Goal: Navigation & Orientation: Find specific page/section

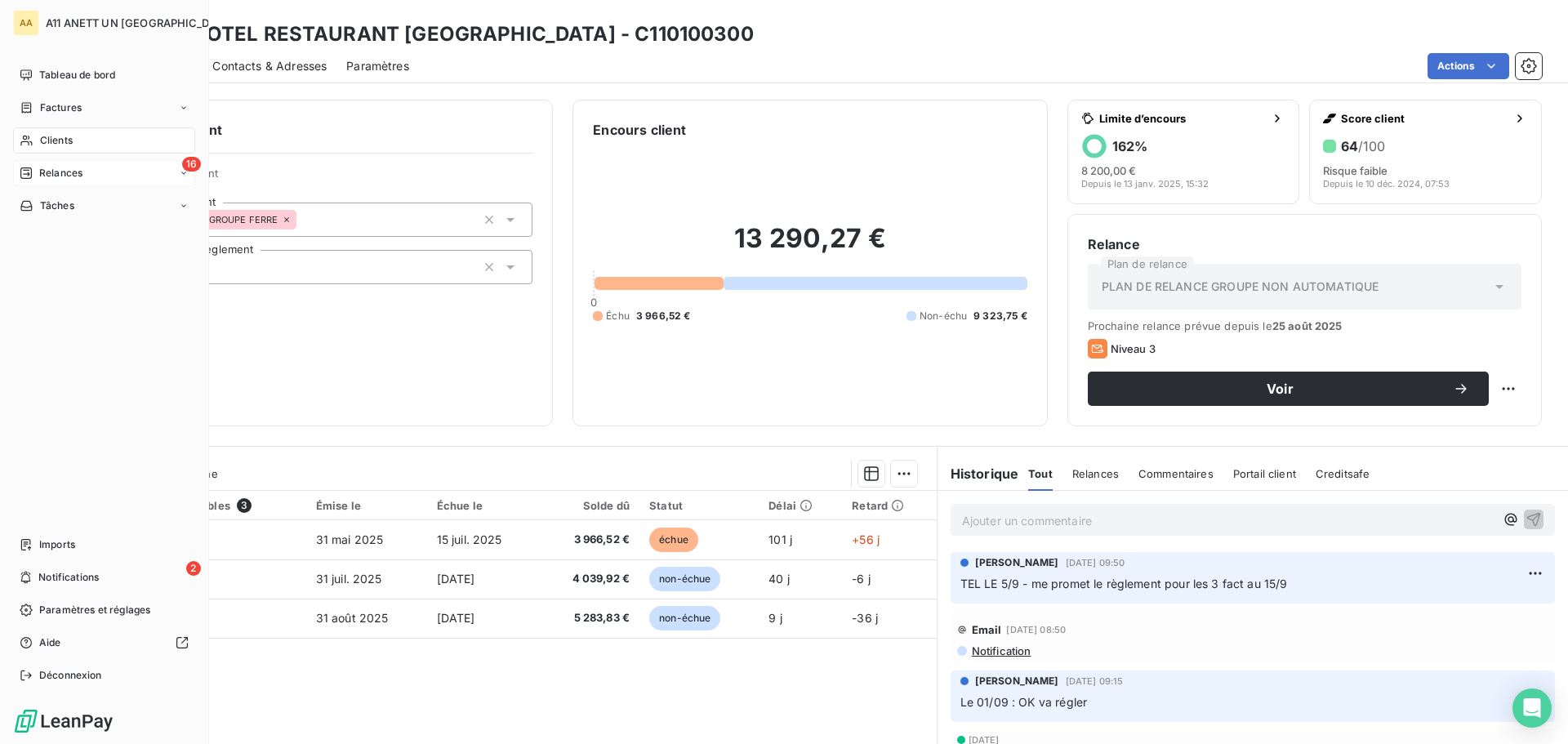
scroll to position [110, 0]
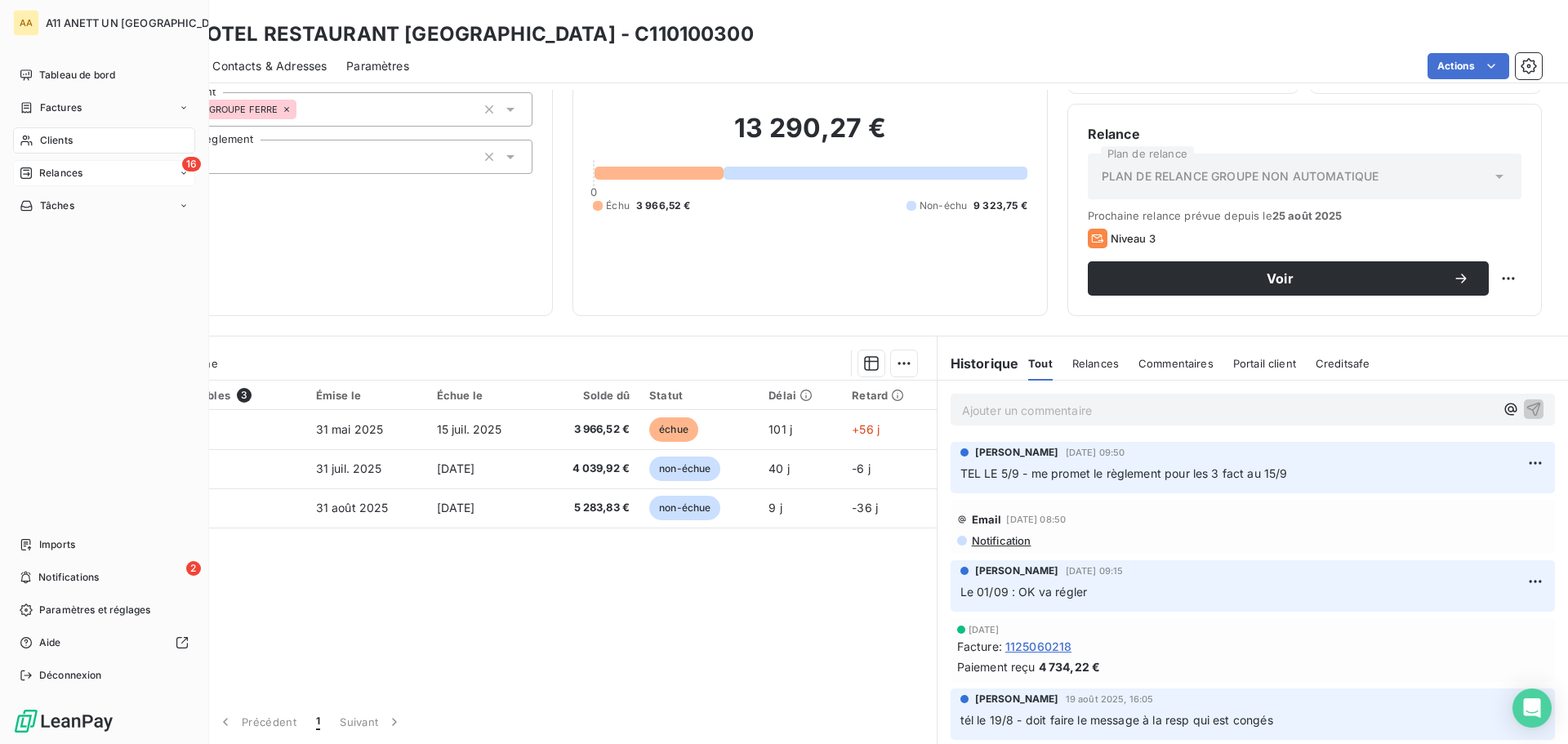
click at [44, 171] on span "Relances" at bounding box center [60, 173] width 43 height 15
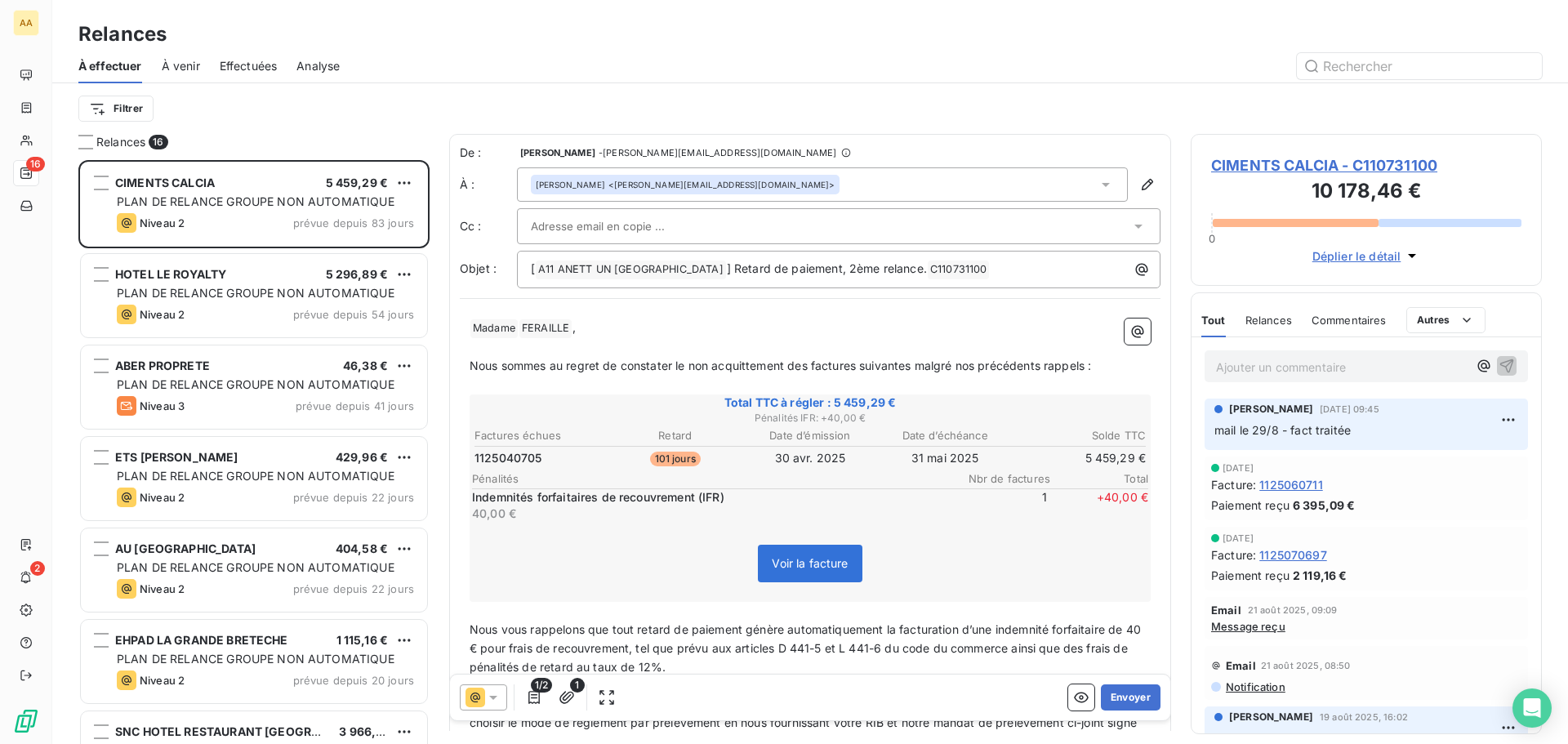
click at [181, 55] on div "À venir" at bounding box center [181, 67] width 38 height 35
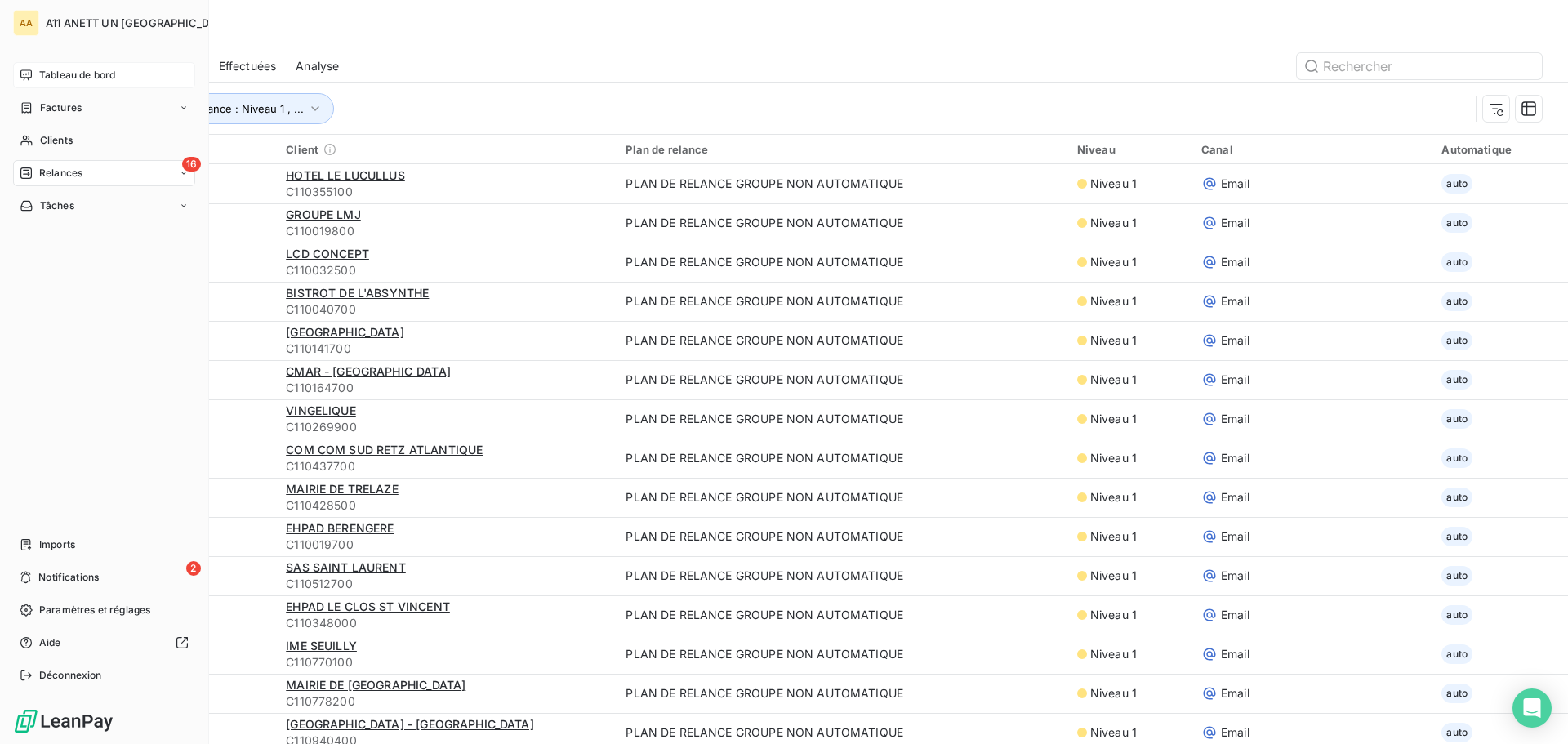
click at [40, 77] on span "Tableau de bord" at bounding box center [77, 75] width 76 height 15
